Goal: Information Seeking & Learning: Check status

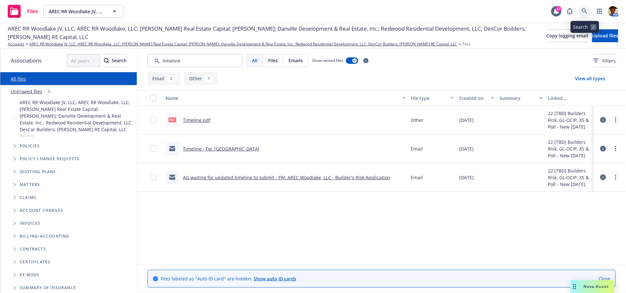
click at [585, 13] on icon at bounding box center [585, 11] width 6 height 6
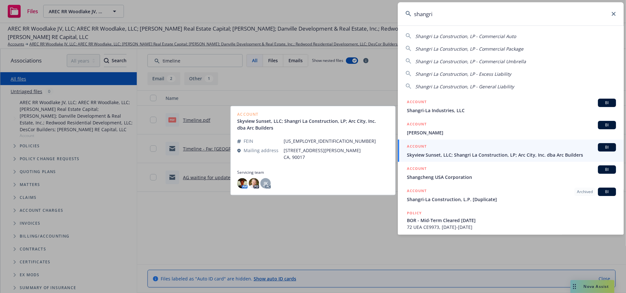
type input "shangri"
click at [476, 157] on span "Skyview Sunset, LLC; Shangri La Construction, LP; Arc City, Inc. dba Arc Builde…" at bounding box center [511, 155] width 209 height 7
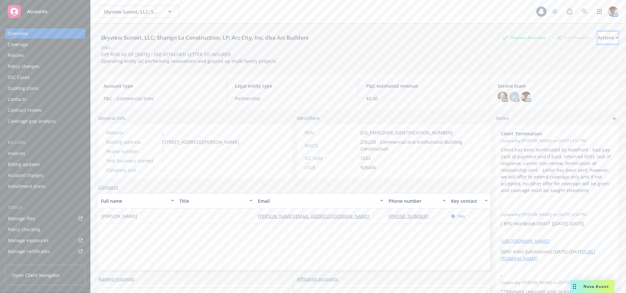
click at [598, 36] on div "Actions" at bounding box center [608, 38] width 21 height 12
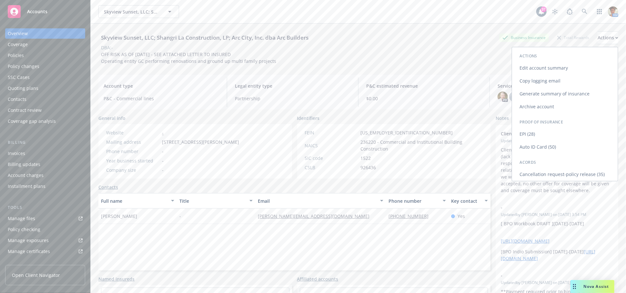
click at [551, 80] on link "Copy logging email" at bounding box center [565, 81] width 106 height 13
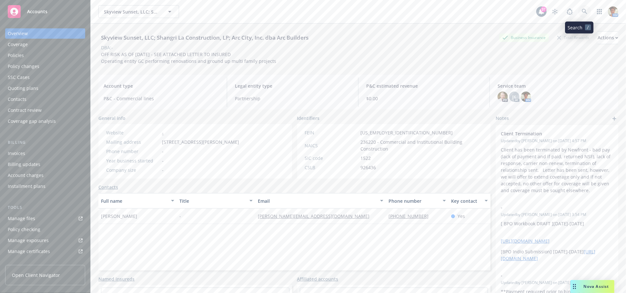
click at [578, 15] on link at bounding box center [584, 11] width 13 height 13
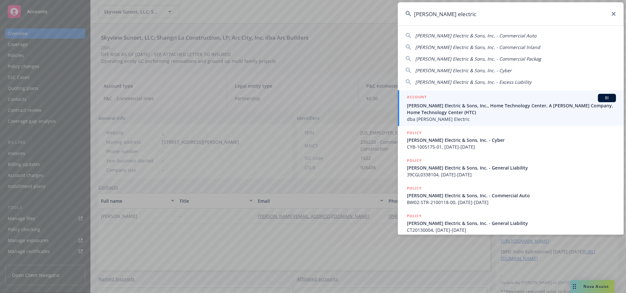
type input "schamber electric"
click at [447, 106] on span "Schamber Electric & Sons, Inc., Home Technology Center, A Schamber Company, Hom…" at bounding box center [511, 109] width 209 height 14
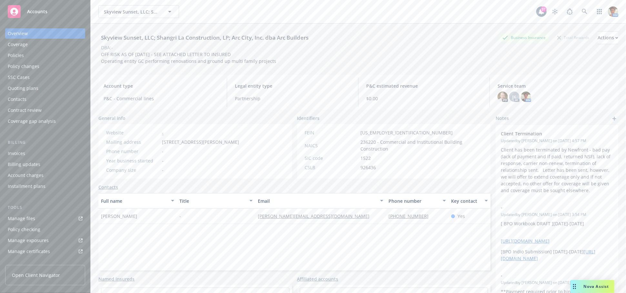
click at [37, 54] on div "Policies" at bounding box center [45, 55] width 75 height 10
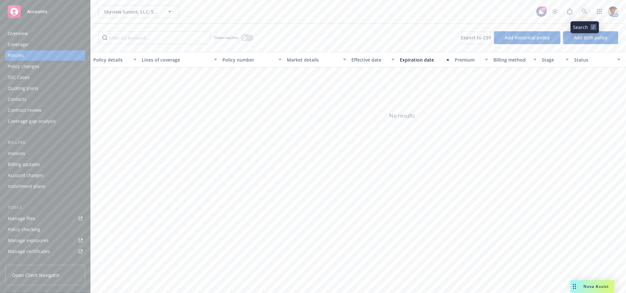
click at [582, 11] on icon at bounding box center [584, 11] width 5 height 5
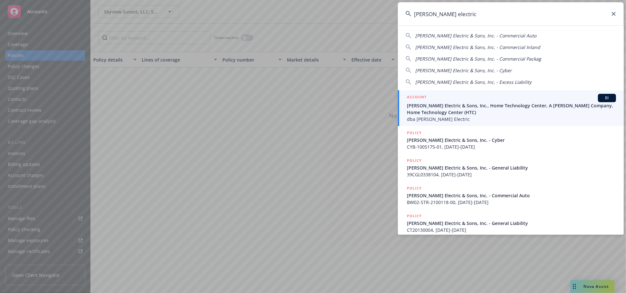
type input "schamber electric"
click at [468, 104] on span "Schamber Electric & Sons, Inc., Home Technology Center, A Schamber Company, Hom…" at bounding box center [511, 109] width 209 height 14
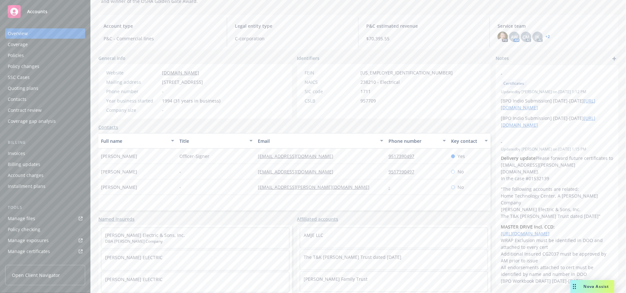
click at [22, 57] on div "Policies" at bounding box center [16, 55] width 16 height 10
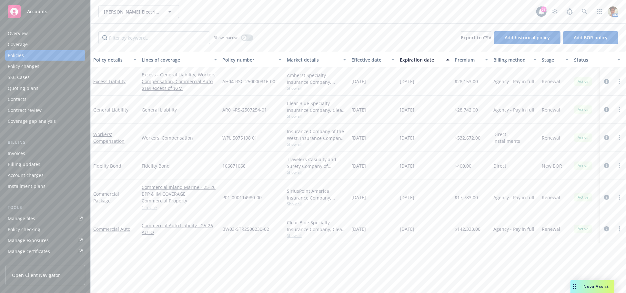
click at [19, 52] on div "Policies" at bounding box center [16, 55] width 16 height 10
click at [582, 11] on icon at bounding box center [584, 11] width 5 height 5
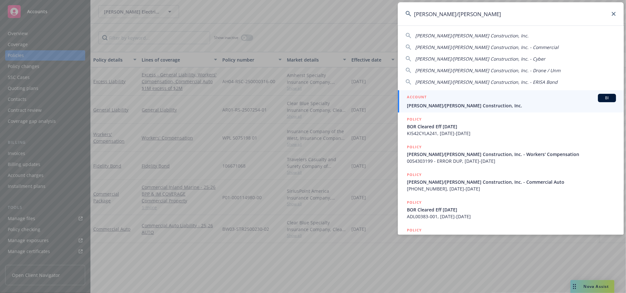
type input "elliott/drinkward"
click at [437, 94] on div "ACCOUNT BI" at bounding box center [511, 98] width 209 height 8
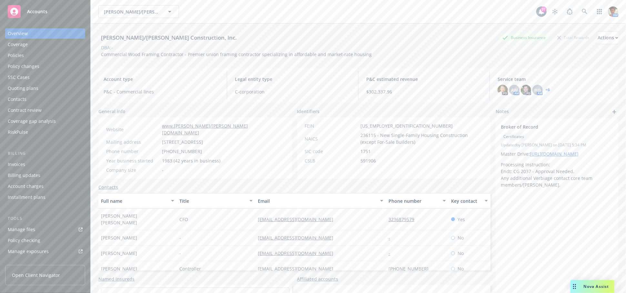
click at [21, 53] on div "Policies" at bounding box center [16, 55] width 16 height 10
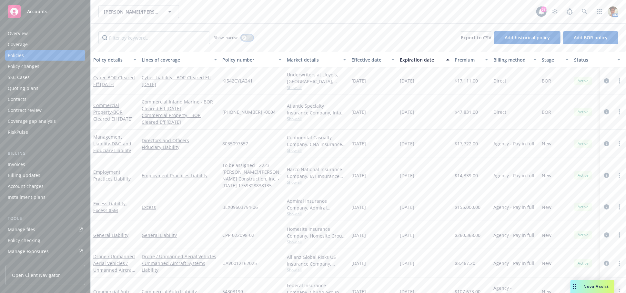
click at [245, 37] on icon "button" at bounding box center [244, 37] width 2 height 2
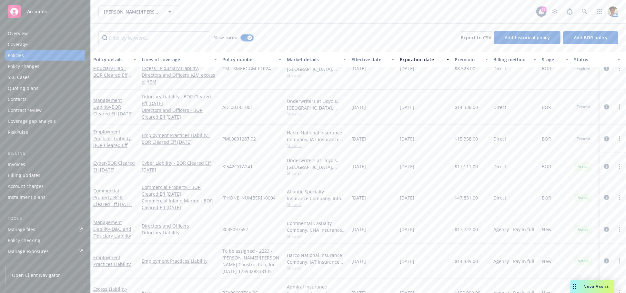
scroll to position [736, 0]
